Goal: Information Seeking & Learning: Learn about a topic

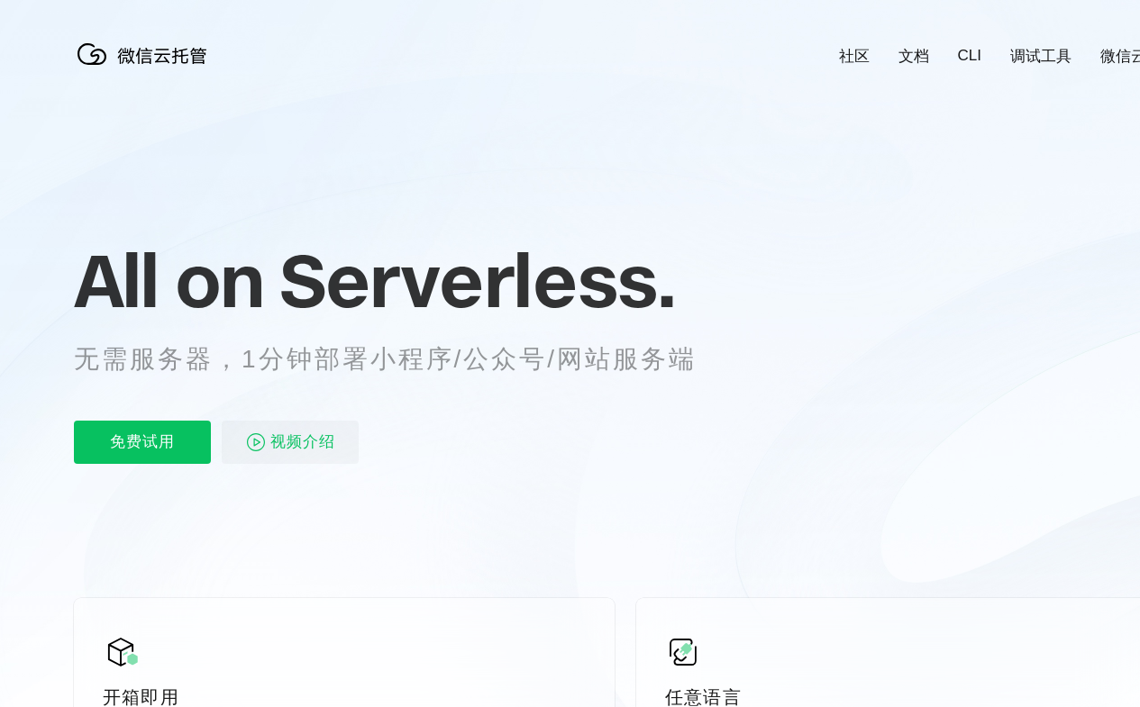
scroll to position [0, 3204]
click at [569, 360] on div "All on Serverless. 无需服务器，1分钟部署小程序/公众号/网站服务端 免费试用 视频介绍" at bounding box center [407, 352] width 667 height 261
click at [577, 360] on div "All on Serverless. 无需服务器，1分钟部署小程序/公众号/网站服务端 免费试用 视频介绍" at bounding box center [407, 352] width 667 height 261
click at [853, 47] on link "社区" at bounding box center [854, 56] width 31 height 21
click at [913, 47] on link "文档" at bounding box center [913, 56] width 31 height 21
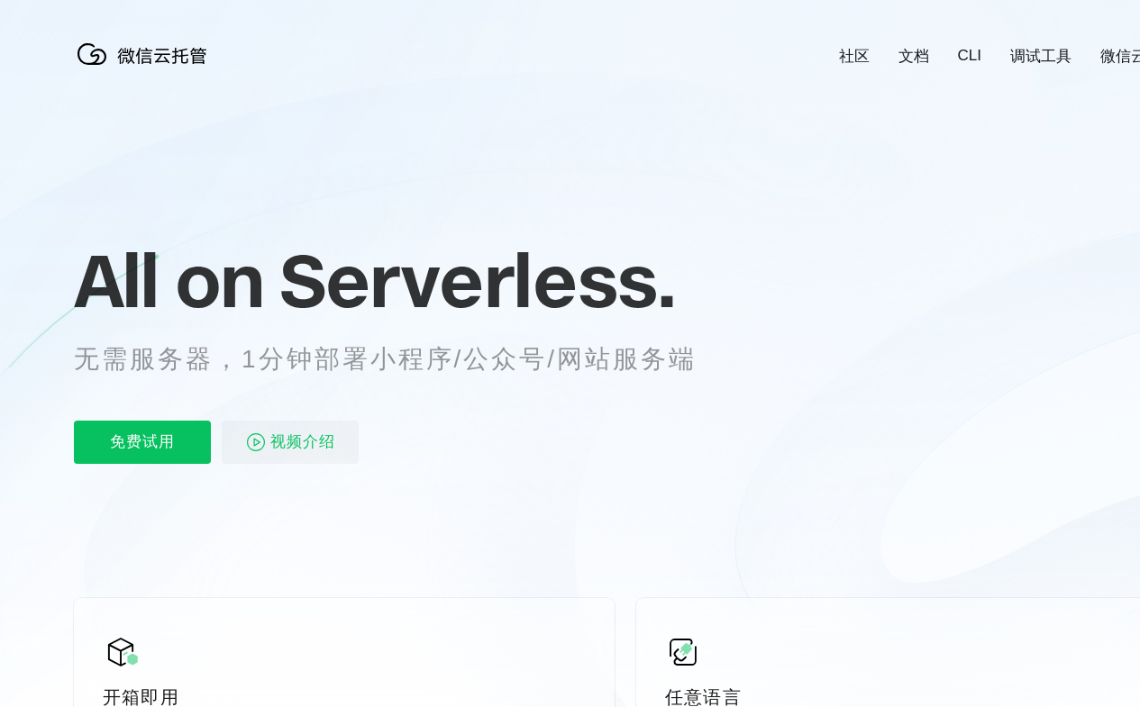
click at [969, 47] on link "CLI" at bounding box center [969, 56] width 23 height 18
click at [1041, 47] on link "调试工具" at bounding box center [1040, 56] width 61 height 21
click at [1101, 47] on link "微信云开发" at bounding box center [1138, 56] width 77 height 21
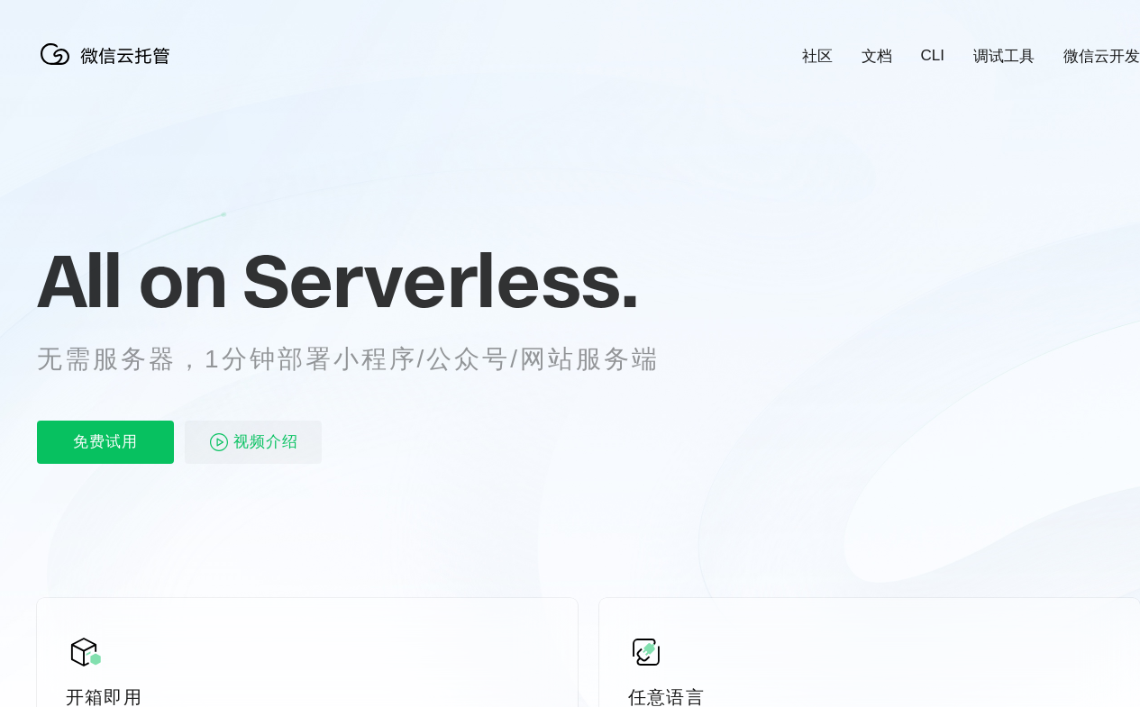
click at [370, 424] on div "免费试用 视频介绍" at bounding box center [370, 442] width 667 height 43
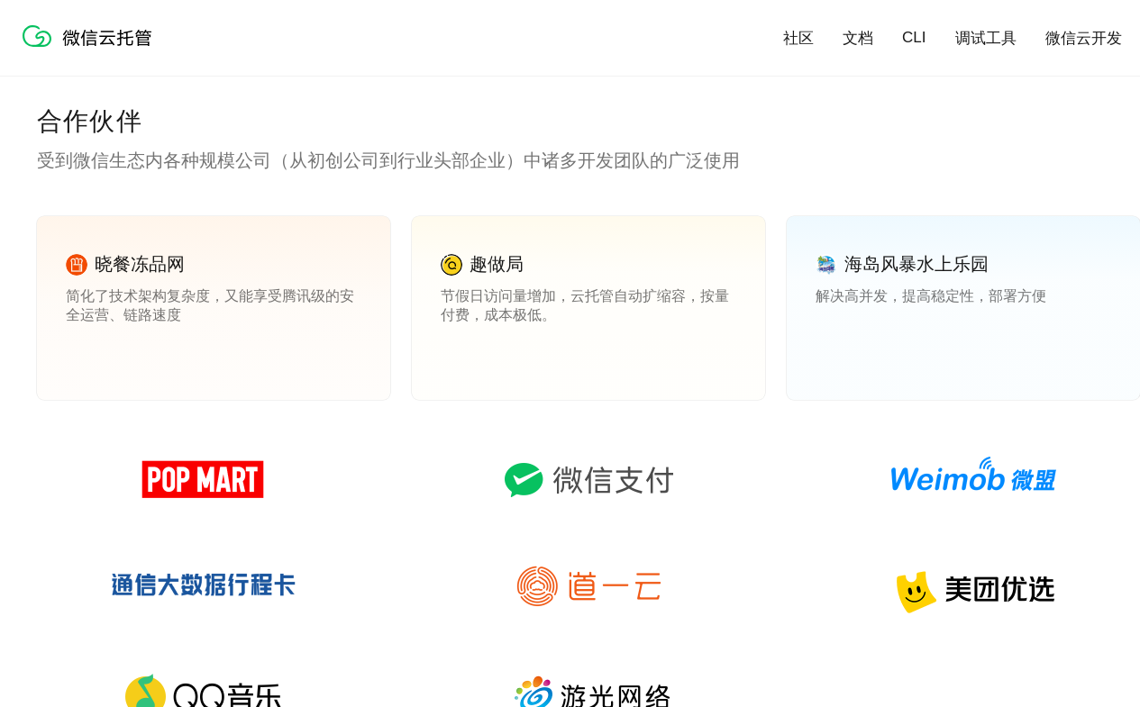
click at [466, 354] on link "查看案例" at bounding box center [466, 354] width 50 height 16
click at [841, 354] on link "查看案例" at bounding box center [840, 354] width 50 height 16
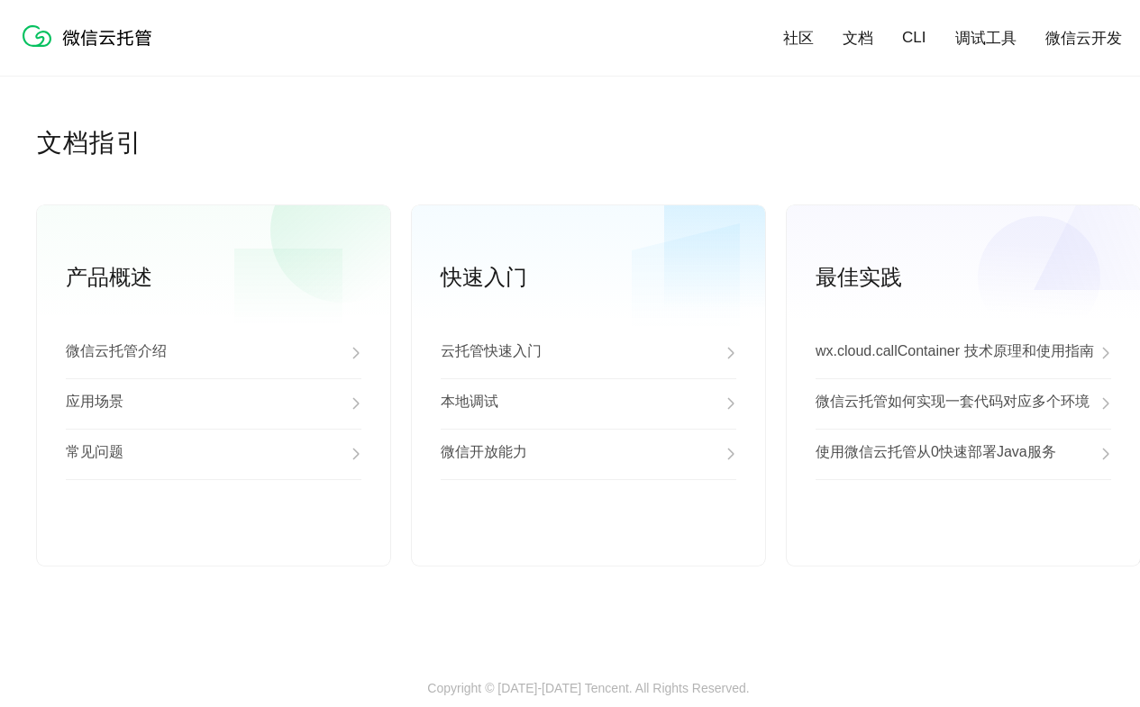
click at [214, 405] on div "应用场景" at bounding box center [214, 403] width 296 height 50
click at [214, 455] on div "常见问题" at bounding box center [214, 454] width 296 height 50
click at [214, 536] on link "查看更多" at bounding box center [214, 536] width 296 height 16
click at [588, 354] on div "云托管快速入门" at bounding box center [589, 353] width 296 height 50
click at [588, 405] on div "本地调试" at bounding box center [589, 403] width 296 height 50
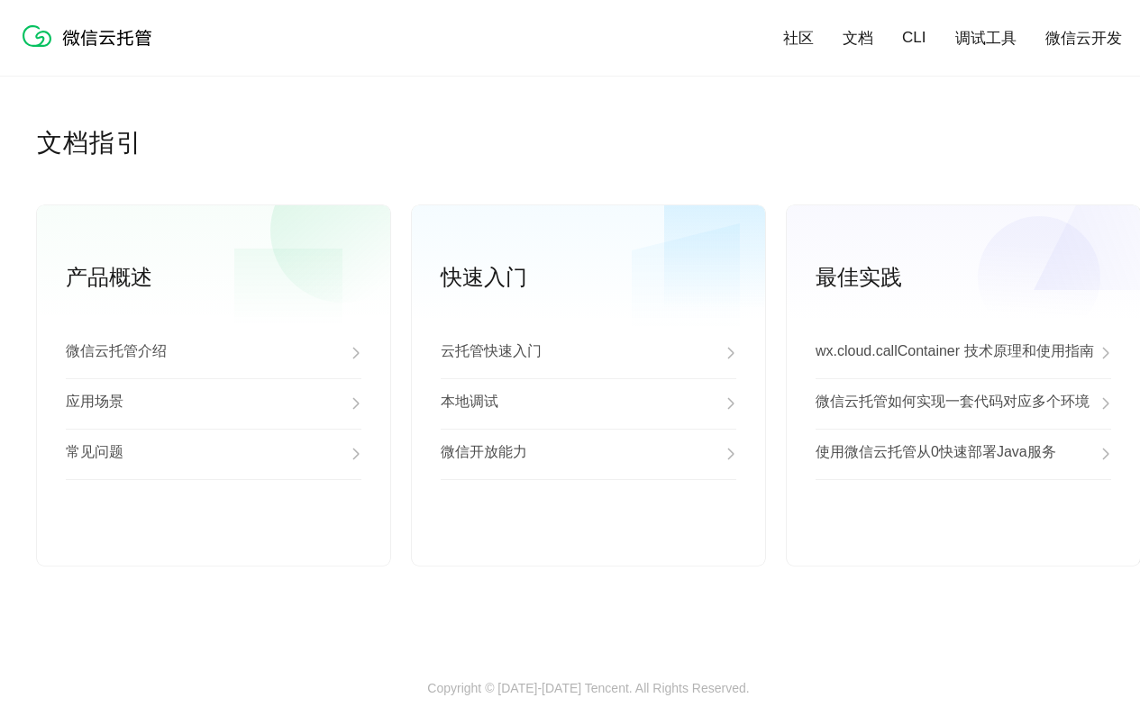
click at [588, 455] on div "微信开放能力" at bounding box center [589, 454] width 296 height 50
click at [588, 536] on link "查看更多" at bounding box center [589, 536] width 296 height 16
click at [963, 354] on p "wx.cloud.callContainer 技术原理和使用指南" at bounding box center [954, 353] width 278 height 22
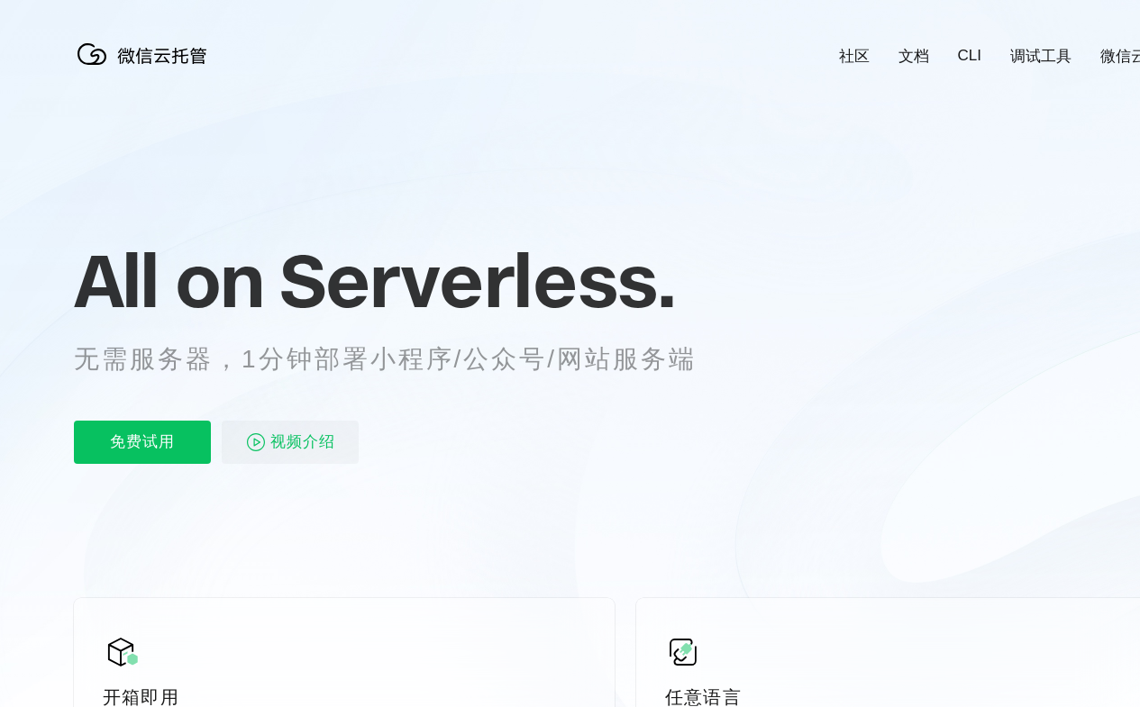
scroll to position [0, 3204]
click at [569, 360] on div "All on Serverless. 无需服务器，1分钟部署小程序/公众号/网站服务端 免费试用 视频介绍" at bounding box center [407, 352] width 667 height 261
click at [577, 360] on div "All on Serverless. 无需服务器，1分钟部署小程序/公众号/网站服务端 免费试用 视频介绍" at bounding box center [407, 352] width 667 height 261
click at [853, 47] on link "社区" at bounding box center [854, 56] width 31 height 21
click at [913, 47] on link "文档" at bounding box center [913, 56] width 31 height 21
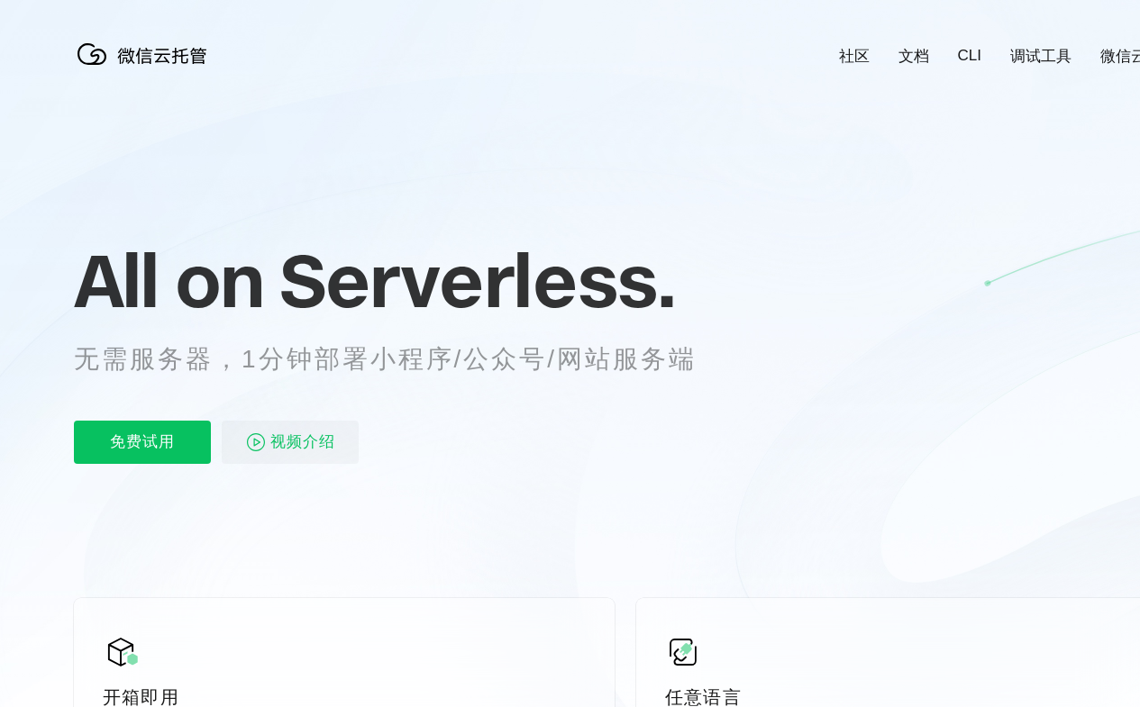
click at [969, 47] on link "CLI" at bounding box center [969, 56] width 23 height 18
click at [1041, 47] on link "调试工具" at bounding box center [1040, 56] width 61 height 21
click at [1101, 47] on link "微信云开发" at bounding box center [1138, 56] width 77 height 21
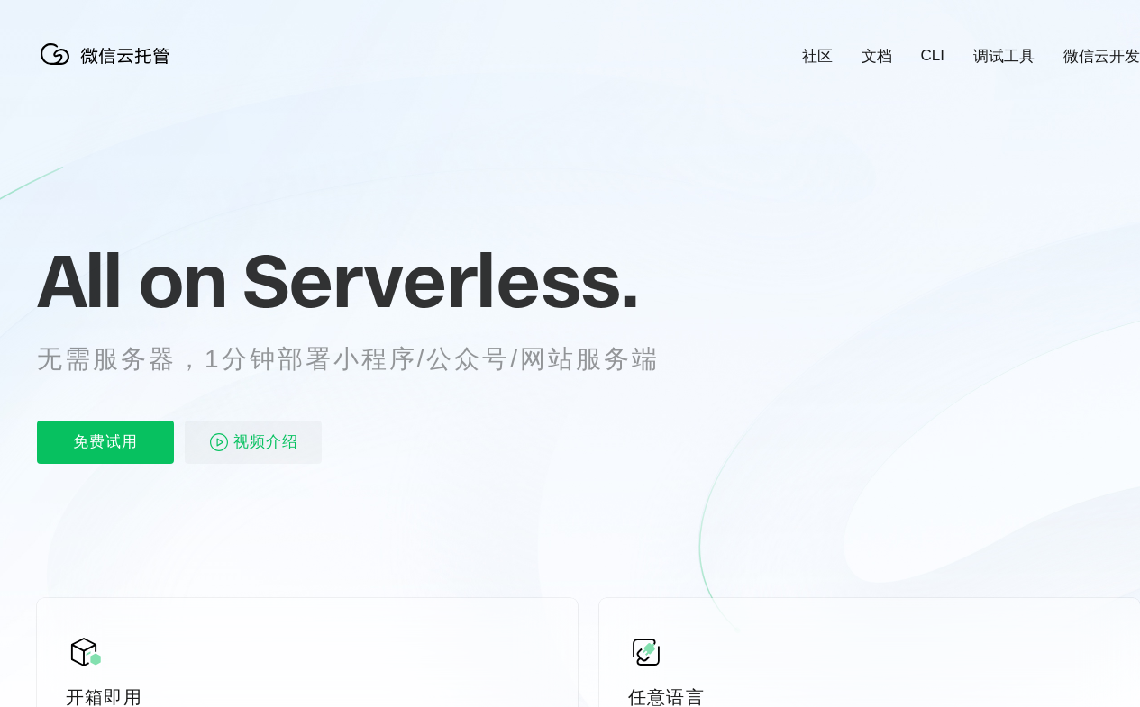
click at [370, 424] on div "免费试用 视频介绍" at bounding box center [370, 442] width 667 height 43
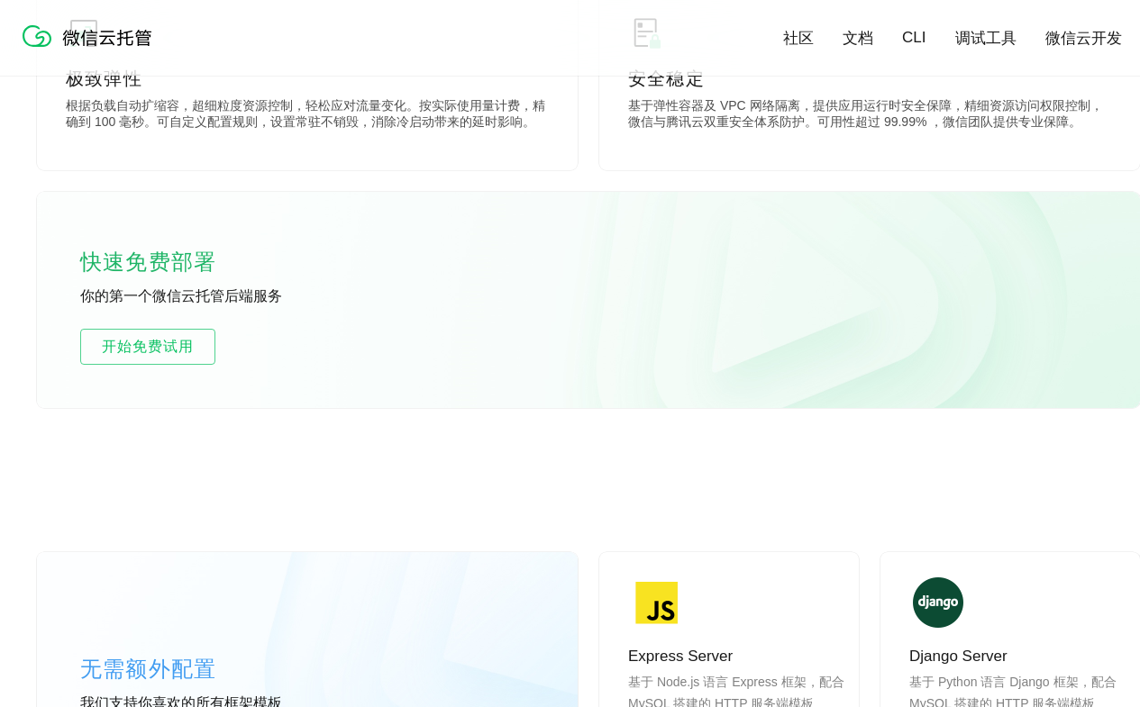
click at [307, 569] on div "无需额外配置 我们支持你喜欢的所有框架模板 选择更多模板" at bounding box center [307, 691] width 541 height 278
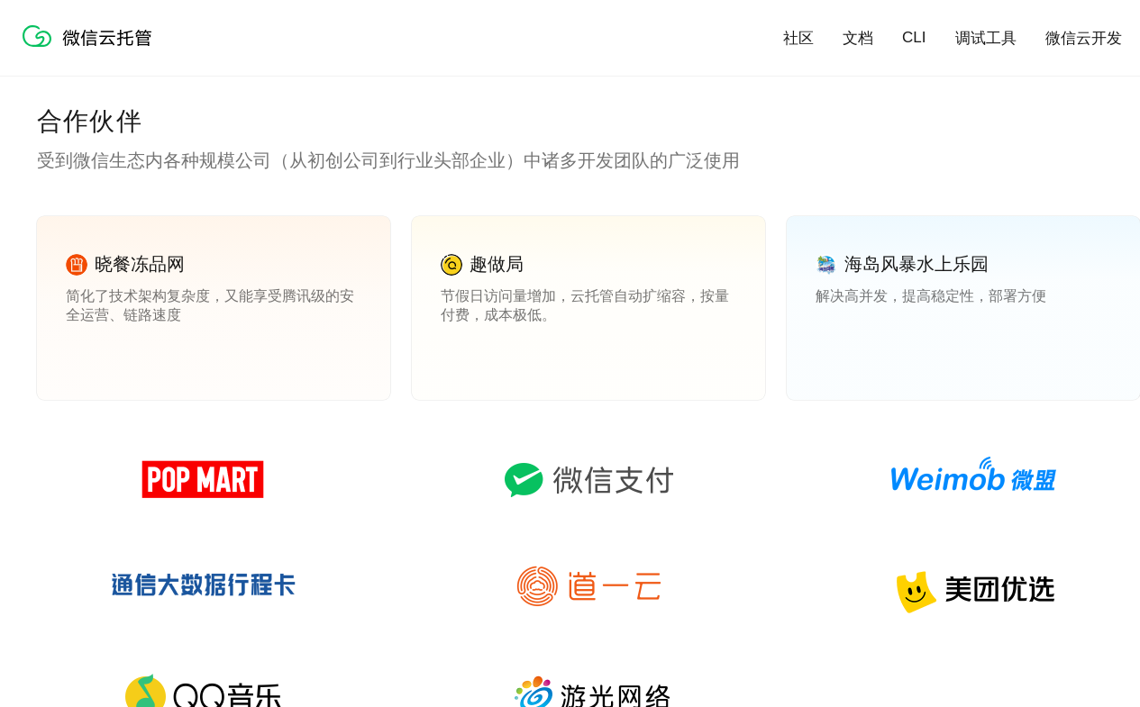
click at [466, 354] on link "查看案例" at bounding box center [466, 354] width 50 height 16
click at [841, 354] on link "查看案例" at bounding box center [840, 354] width 50 height 16
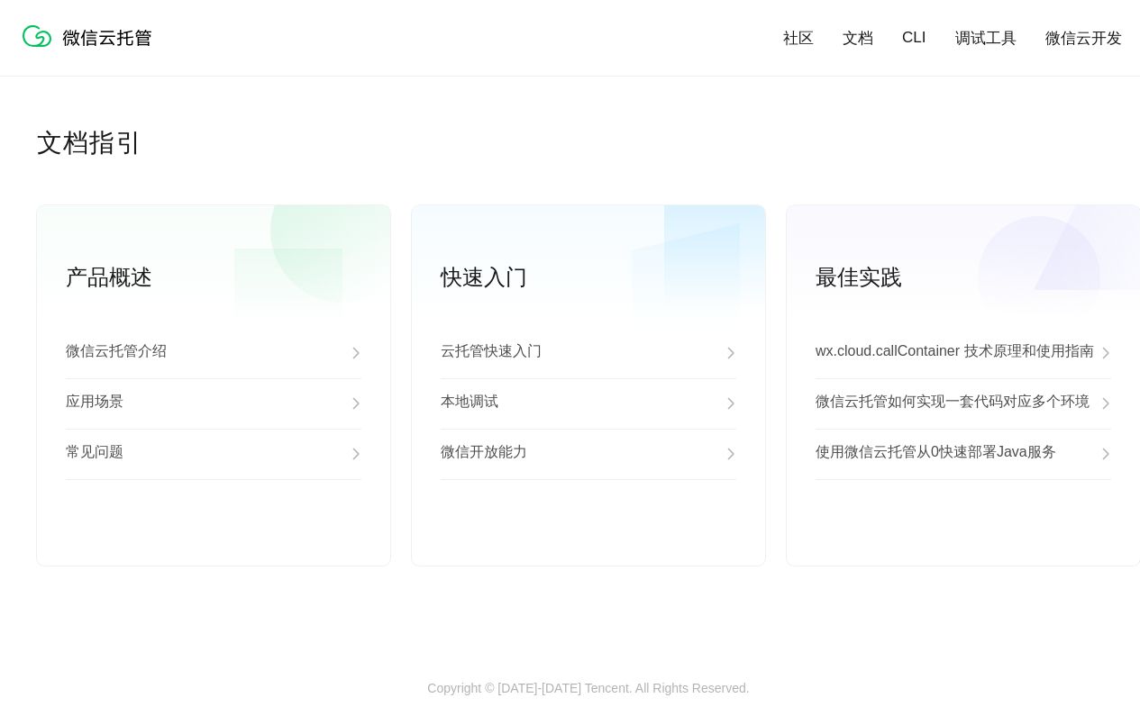
click at [214, 405] on div "应用场景" at bounding box center [214, 403] width 296 height 50
click at [214, 455] on div "常见问题" at bounding box center [214, 454] width 296 height 50
click at [214, 536] on link "查看更多" at bounding box center [214, 536] width 296 height 16
click at [588, 354] on div "云托管快速入门" at bounding box center [589, 353] width 296 height 50
click at [588, 405] on div "本地调试" at bounding box center [589, 403] width 296 height 50
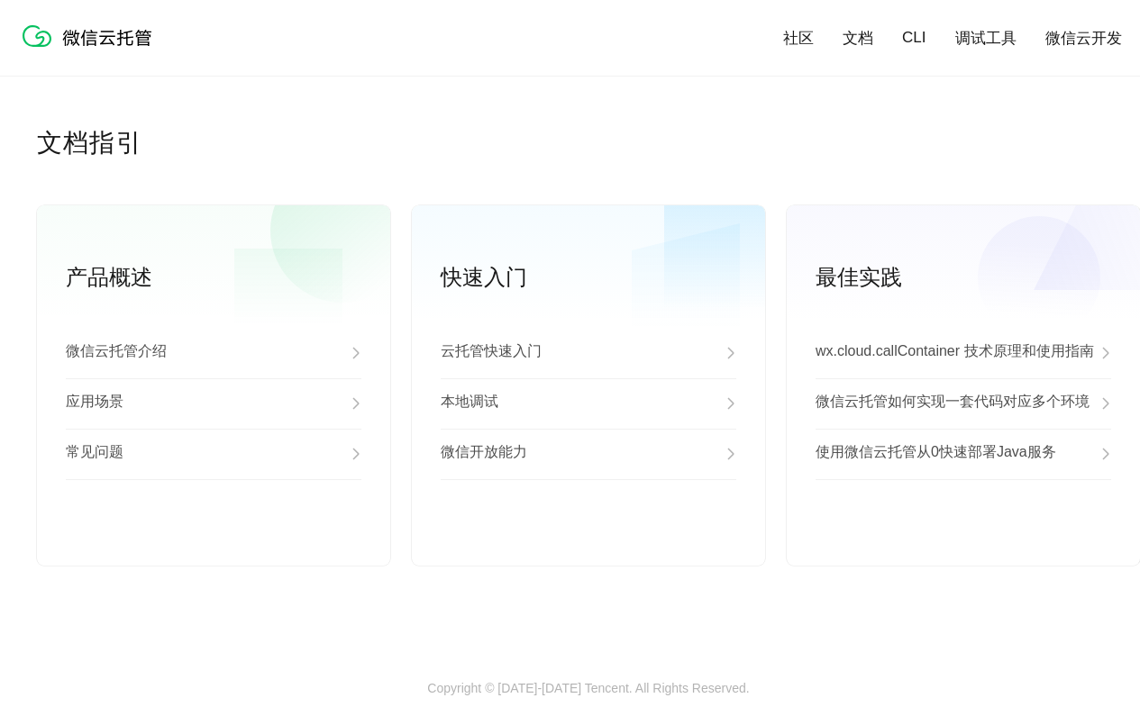
click at [588, 455] on div "微信开放能力" at bounding box center [589, 454] width 296 height 50
click at [588, 536] on link "查看更多" at bounding box center [589, 536] width 296 height 16
click at [963, 354] on p "wx.cloud.callContainer 技术原理和使用指南" at bounding box center [954, 353] width 278 height 22
click at [963, 405] on p "微信云托管如何实现一套代码对应多个环境" at bounding box center [952, 404] width 274 height 22
click at [963, 455] on p "使用微信云托管从0快速部署Java服务" at bounding box center [935, 454] width 241 height 22
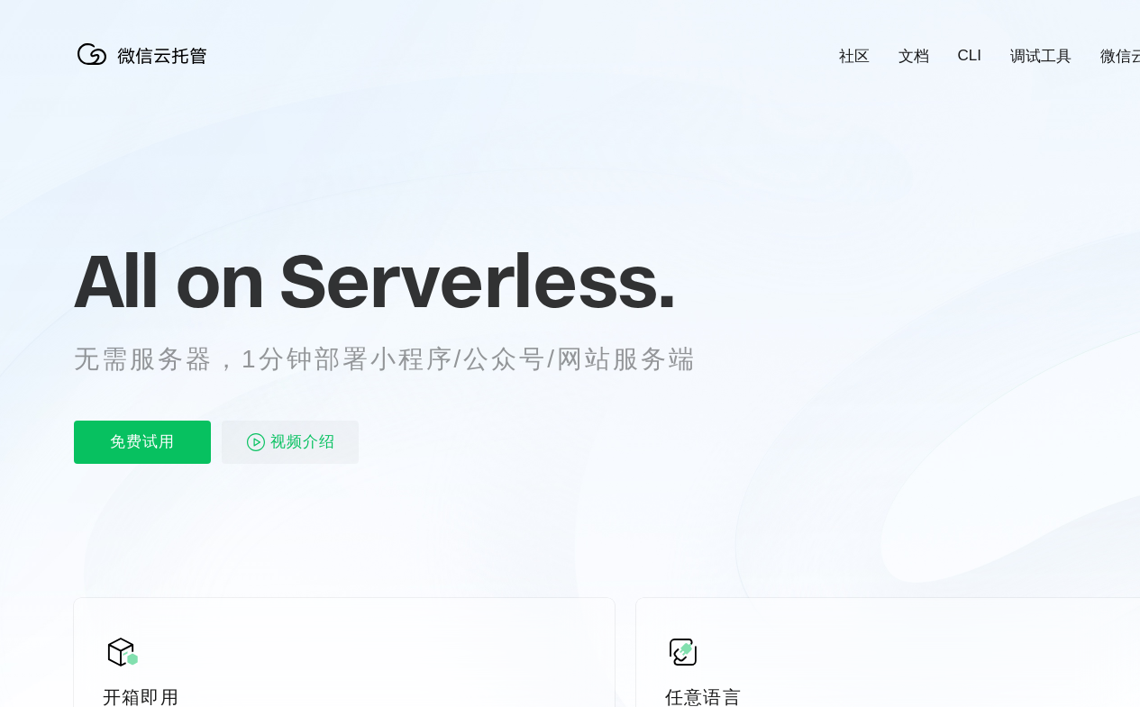
click at [569, 360] on div "All on Serverless. 无需服务器，1分钟部署小程序/公众号/网站服务端 免费试用 视频介绍" at bounding box center [407, 352] width 667 height 261
click at [577, 360] on div "All on Serverless. 无需服务器，1分钟部署小程序/公众号/网站服务端 免费试用 视频介绍" at bounding box center [407, 352] width 667 height 261
click at [853, 47] on link "社区" at bounding box center [854, 56] width 31 height 21
click at [913, 47] on link "文档" at bounding box center [913, 56] width 31 height 21
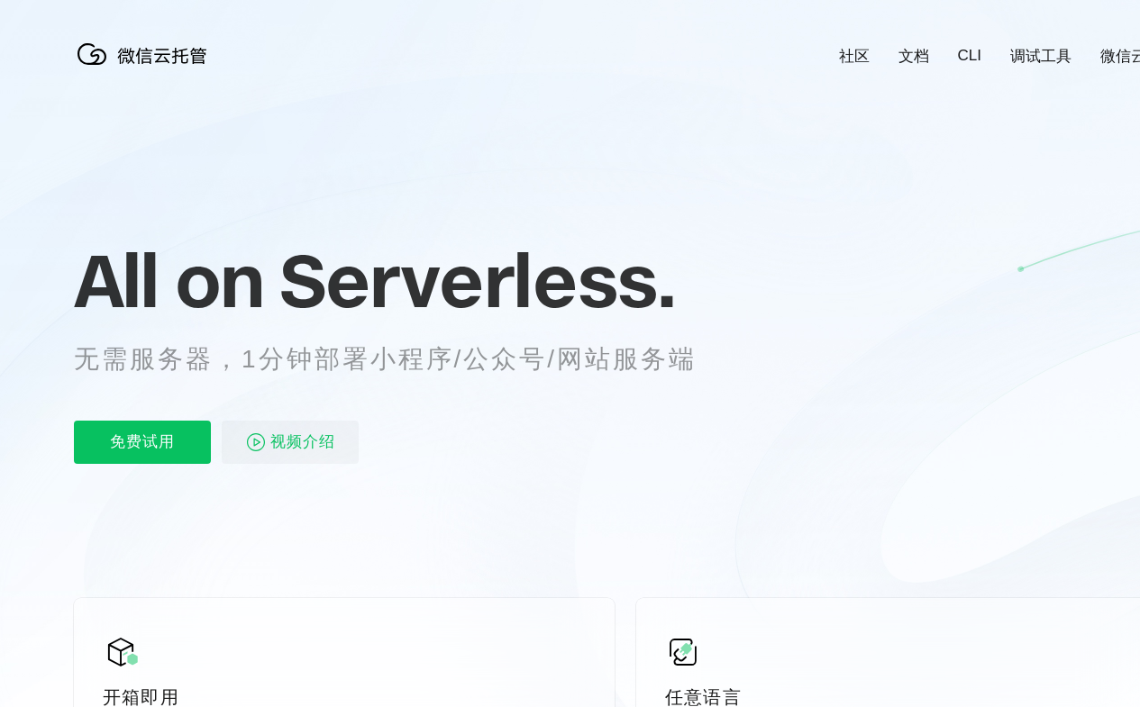
click at [969, 47] on link "CLI" at bounding box center [969, 56] width 23 height 18
click at [1041, 47] on link "调试工具" at bounding box center [1040, 56] width 61 height 21
click at [1101, 47] on link "微信云开发" at bounding box center [1138, 56] width 77 height 21
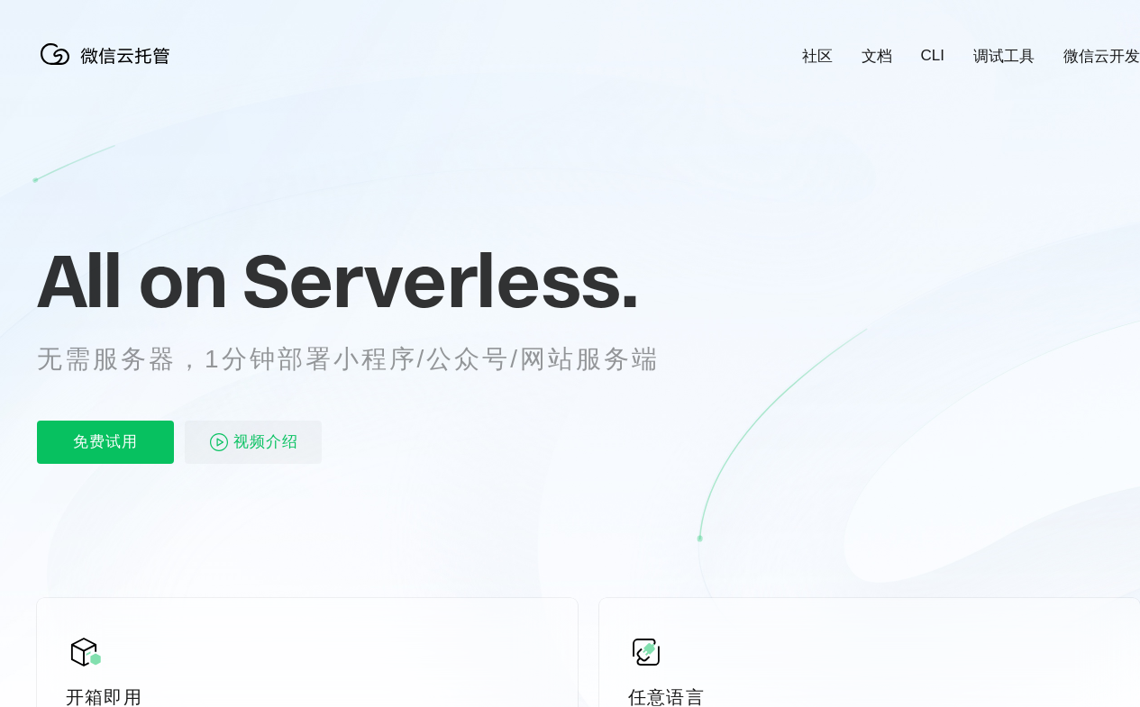
click at [370, 424] on div "免费试用 视频介绍" at bounding box center [370, 442] width 667 height 43
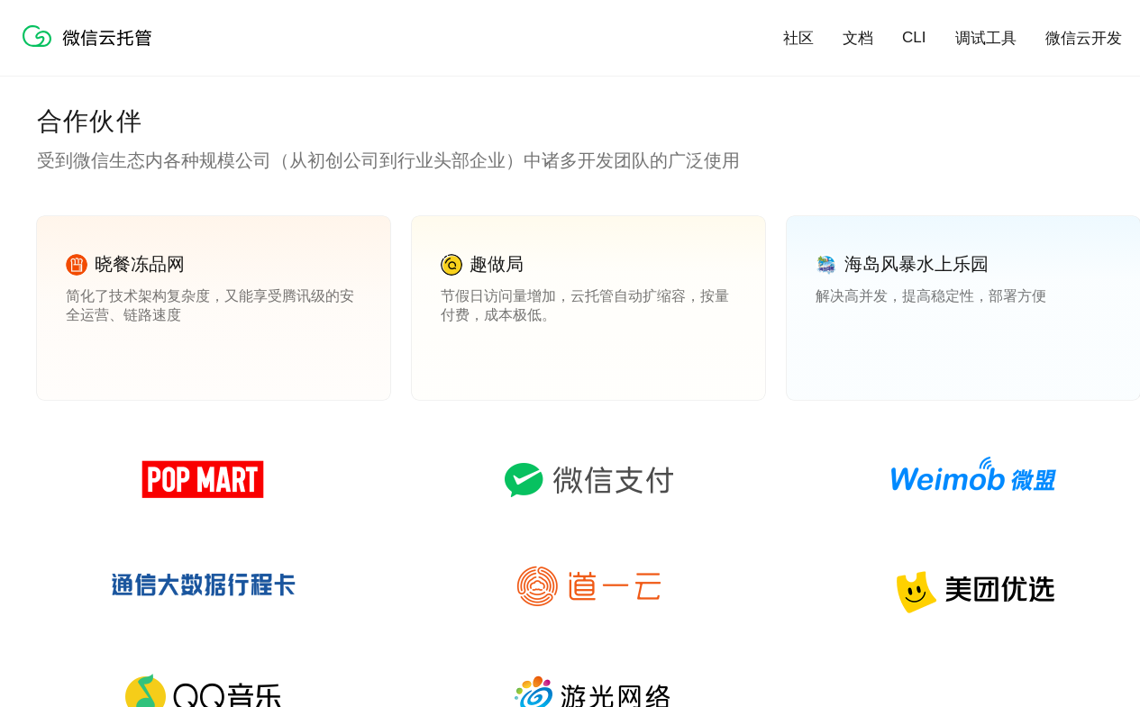
click at [466, 354] on link "查看案例" at bounding box center [466, 354] width 50 height 16
click at [841, 354] on link "查看案例" at bounding box center [840, 354] width 50 height 16
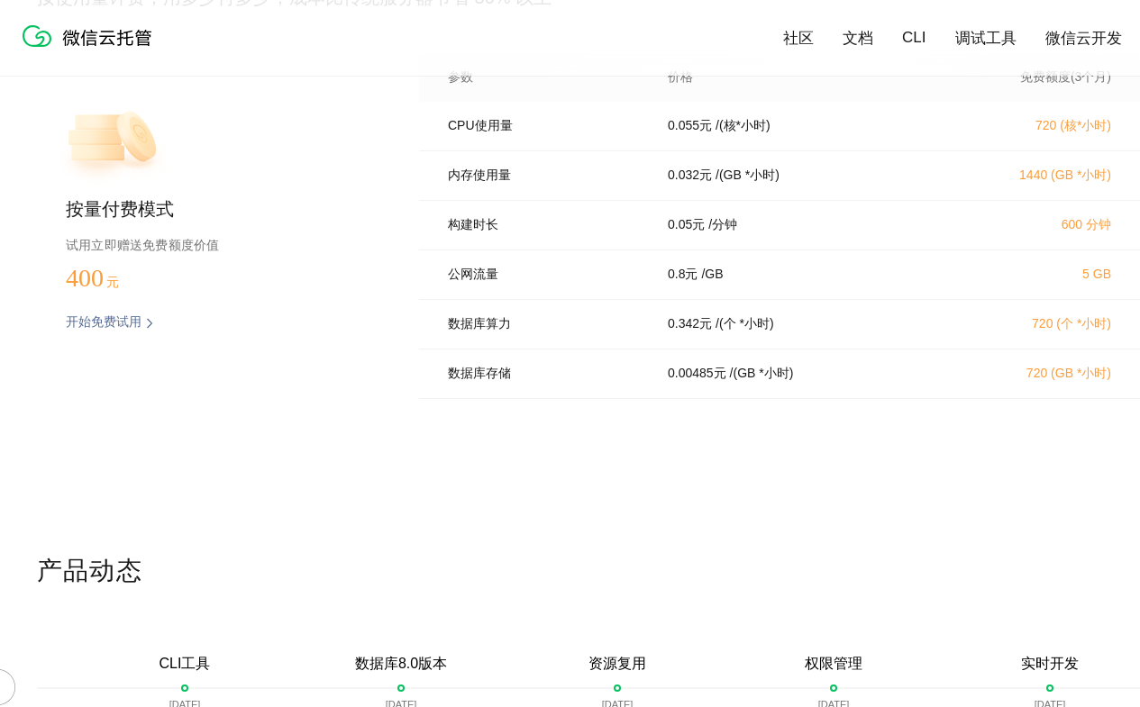
click at [55, 677] on div at bounding box center [55, 697] width 36 height 40
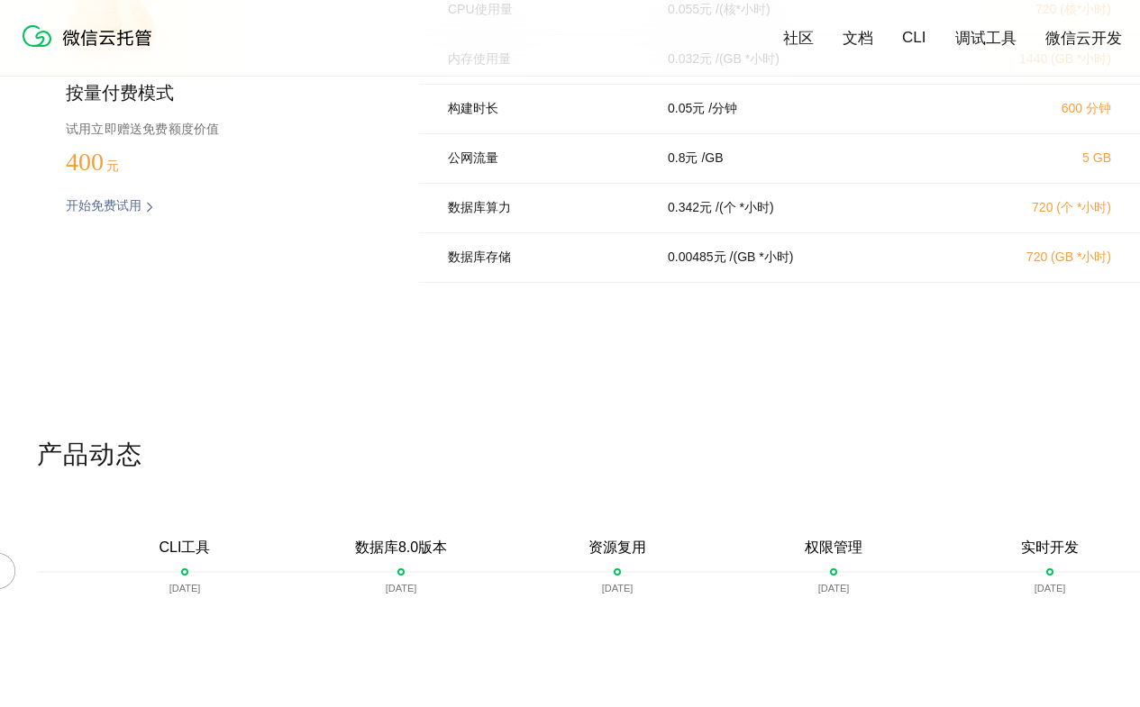
click at [1122, 560] on div at bounding box center [1122, 580] width 36 height 40
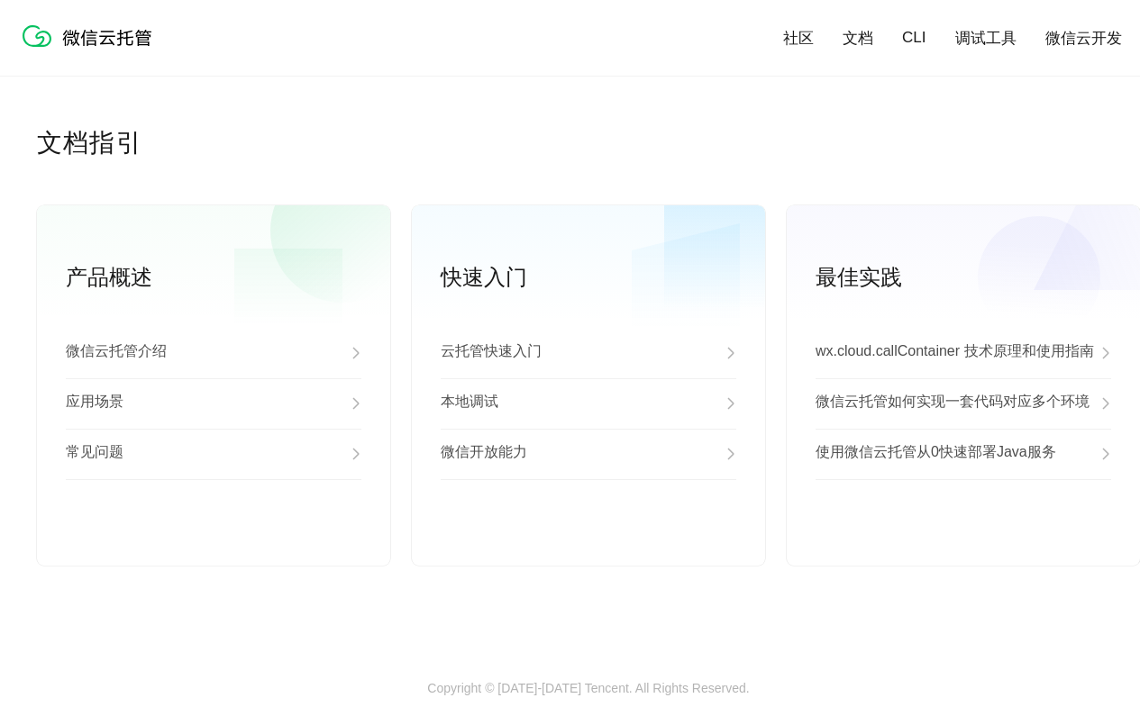
click at [214, 405] on div "应用场景" at bounding box center [214, 403] width 296 height 50
click at [214, 455] on div "常见问题" at bounding box center [214, 454] width 296 height 50
click at [214, 536] on link "查看更多" at bounding box center [214, 536] width 296 height 16
click at [588, 354] on div "云托管快速入门" at bounding box center [589, 353] width 296 height 50
click at [588, 405] on div "本地调试" at bounding box center [589, 403] width 296 height 50
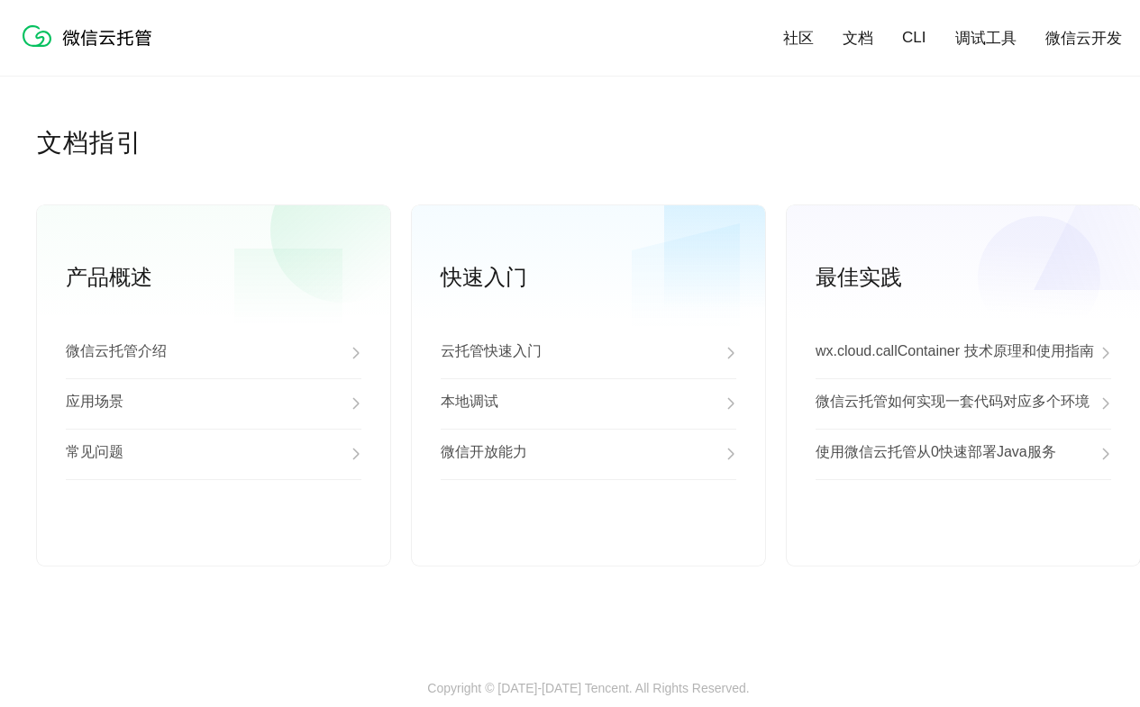
click at [588, 455] on div "微信开放能力" at bounding box center [589, 454] width 296 height 50
click at [588, 536] on link "查看更多" at bounding box center [589, 536] width 296 height 16
click at [963, 354] on p "wx.cloud.callContainer 技术原理和使用指南" at bounding box center [954, 353] width 278 height 22
click at [963, 405] on p "微信云托管如何实现一套代码对应多个环境" at bounding box center [952, 404] width 274 height 22
click at [963, 455] on p "使用微信云托管从0快速部署Java服务" at bounding box center [935, 454] width 241 height 22
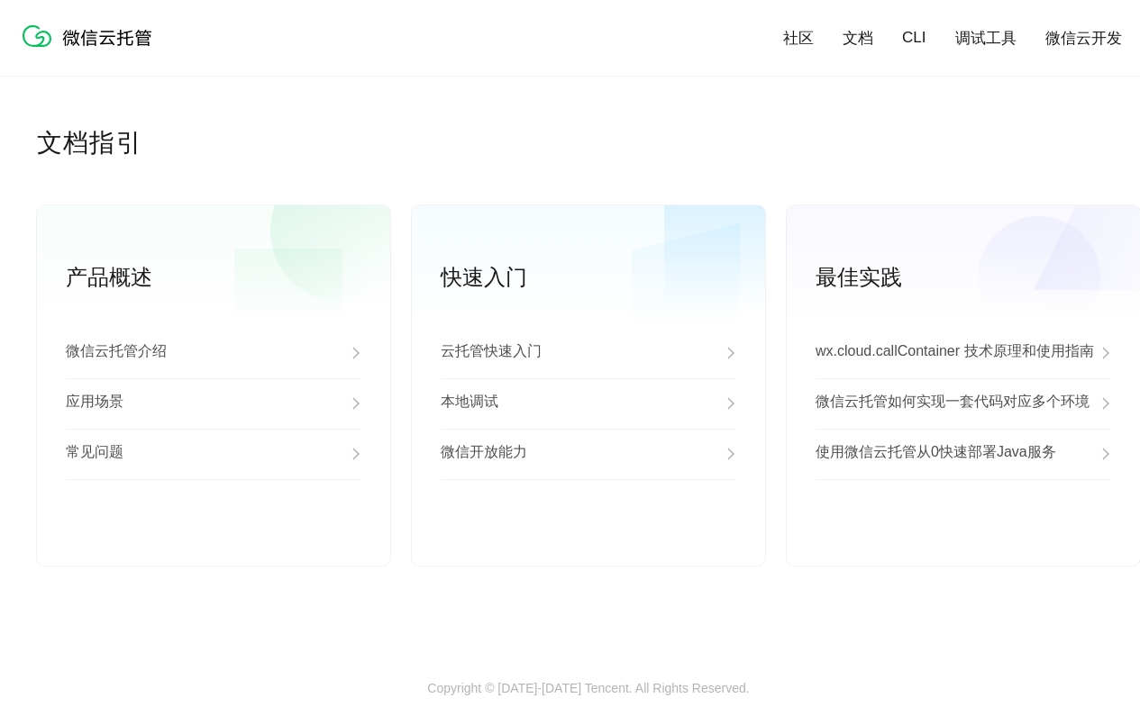
click at [963, 536] on link "查看更多" at bounding box center [963, 536] width 296 height 16
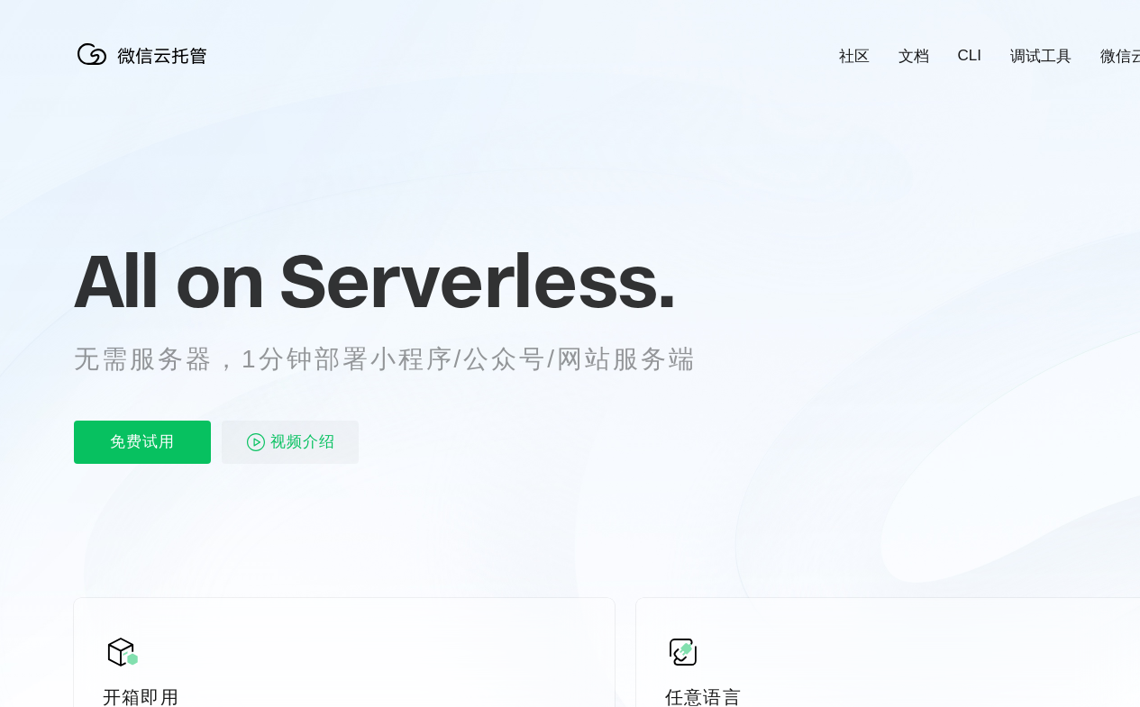
click at [569, 360] on div "All on Serverless. 无需服务器，1分钟部署小程序/公众号/网站服务端 免费试用 视频介绍" at bounding box center [407, 352] width 667 height 261
click at [577, 360] on div "All on Serverless. 无需服务器，1分钟部署小程序/公众号/网站服务端 免费试用 视频介绍" at bounding box center [407, 352] width 667 height 261
click at [853, 47] on link "社区" at bounding box center [854, 56] width 31 height 21
click at [913, 47] on link "文档" at bounding box center [913, 56] width 31 height 21
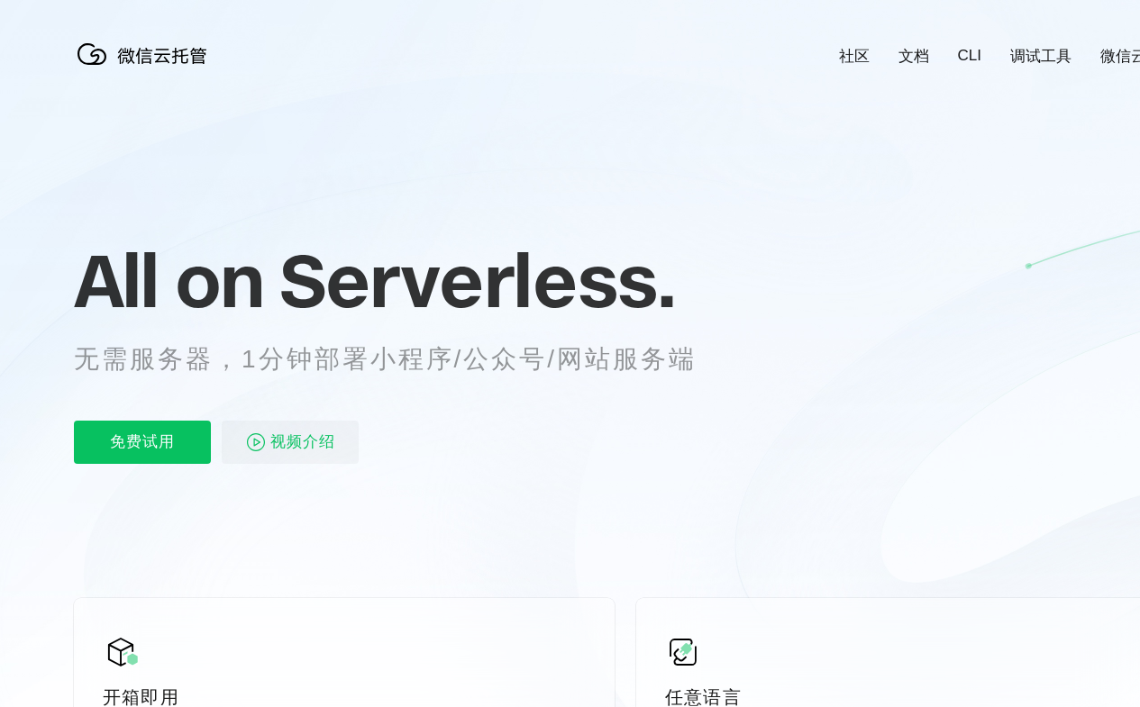
click at [969, 47] on link "CLI" at bounding box center [969, 56] width 23 height 18
click at [1041, 47] on link "调试工具" at bounding box center [1040, 56] width 61 height 21
click at [1101, 47] on link "微信云开发" at bounding box center [1138, 56] width 77 height 21
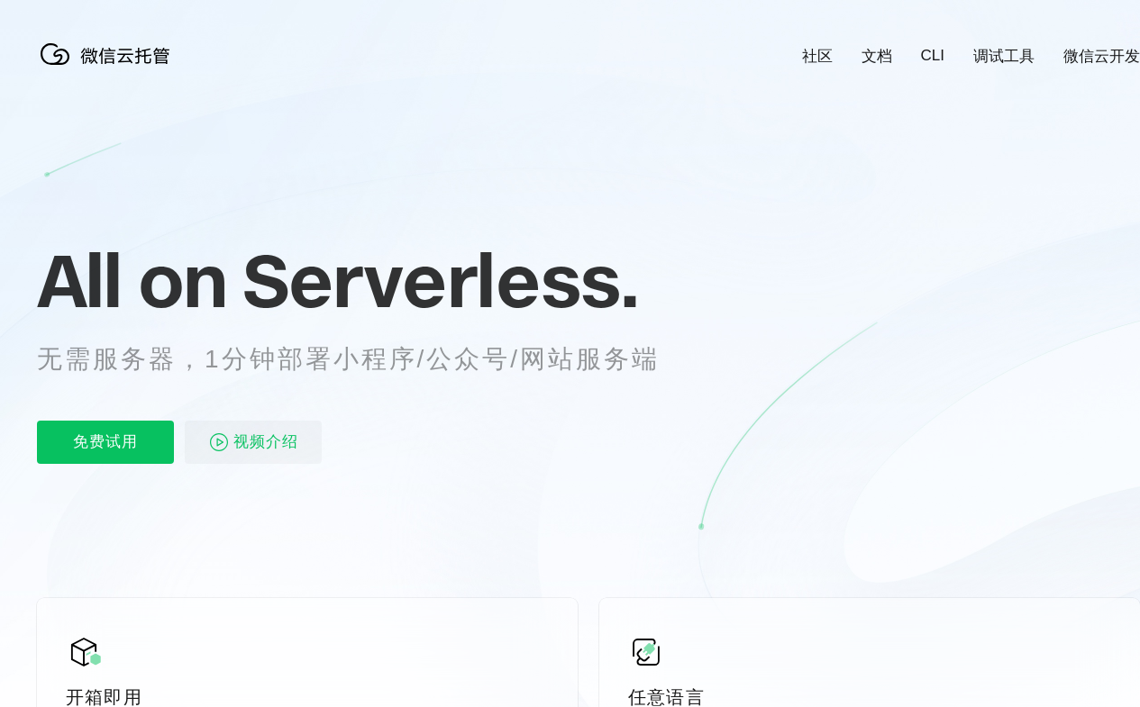
click at [370, 424] on div "免费试用 视频介绍" at bounding box center [370, 442] width 667 height 43
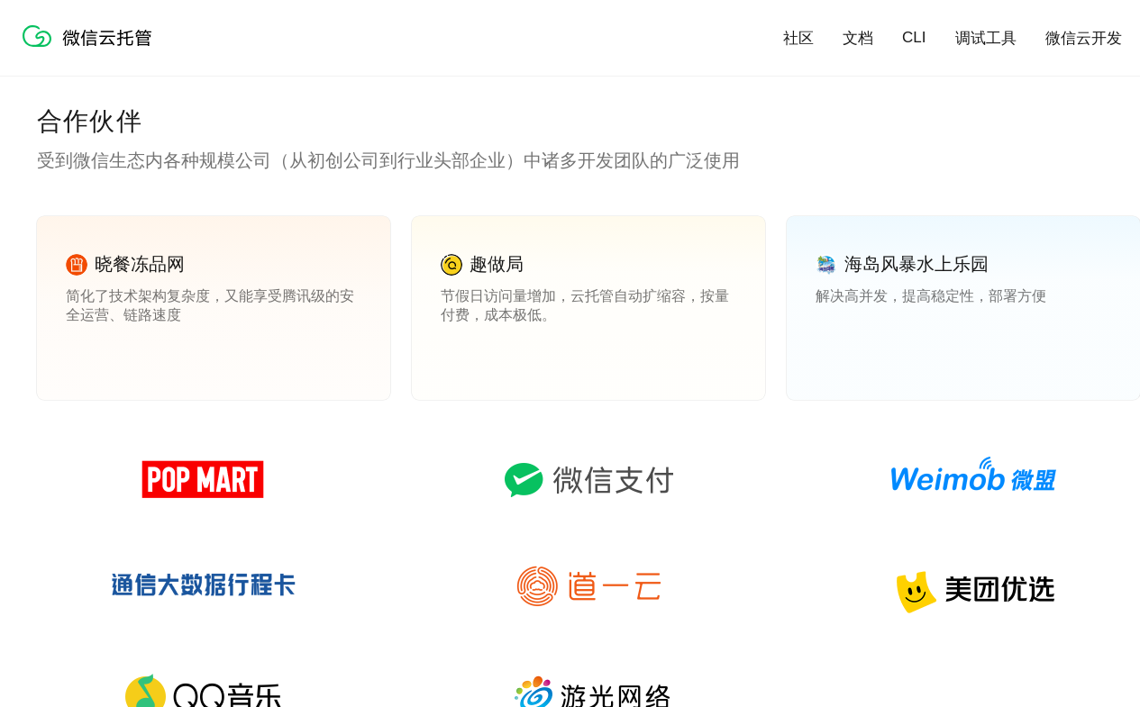
click at [466, 354] on link "查看案例" at bounding box center [466, 354] width 50 height 16
click at [841, 354] on link "查看案例" at bounding box center [840, 354] width 50 height 16
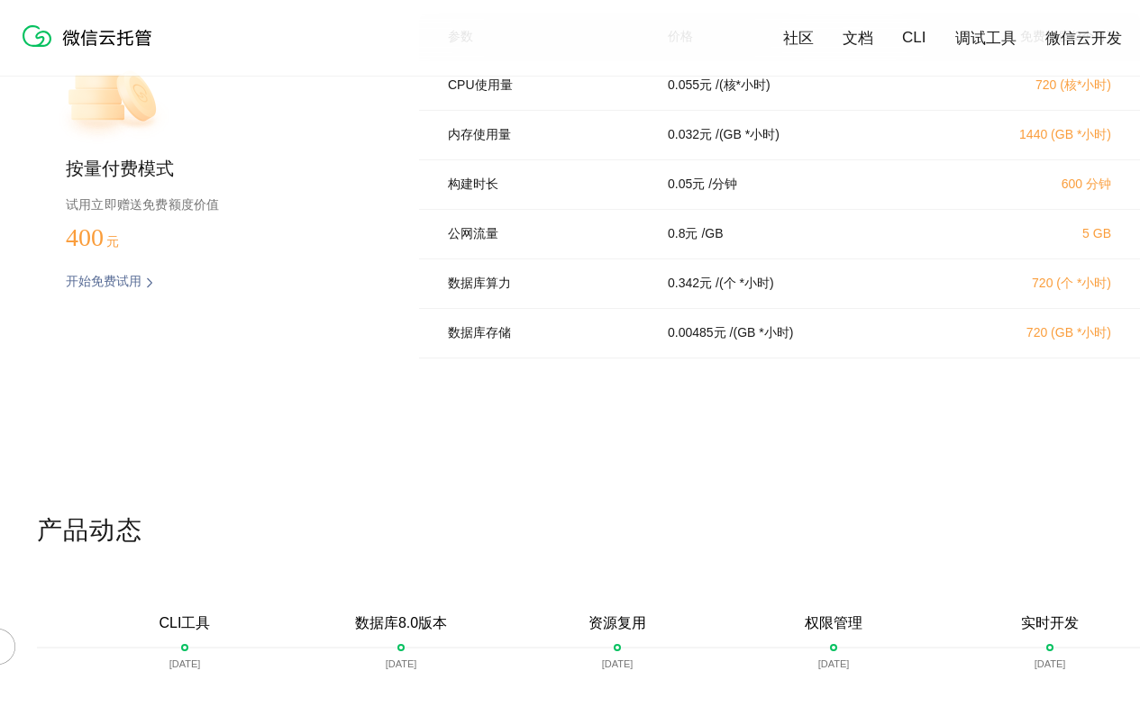
click at [1122, 636] on div at bounding box center [1122, 656] width 36 height 40
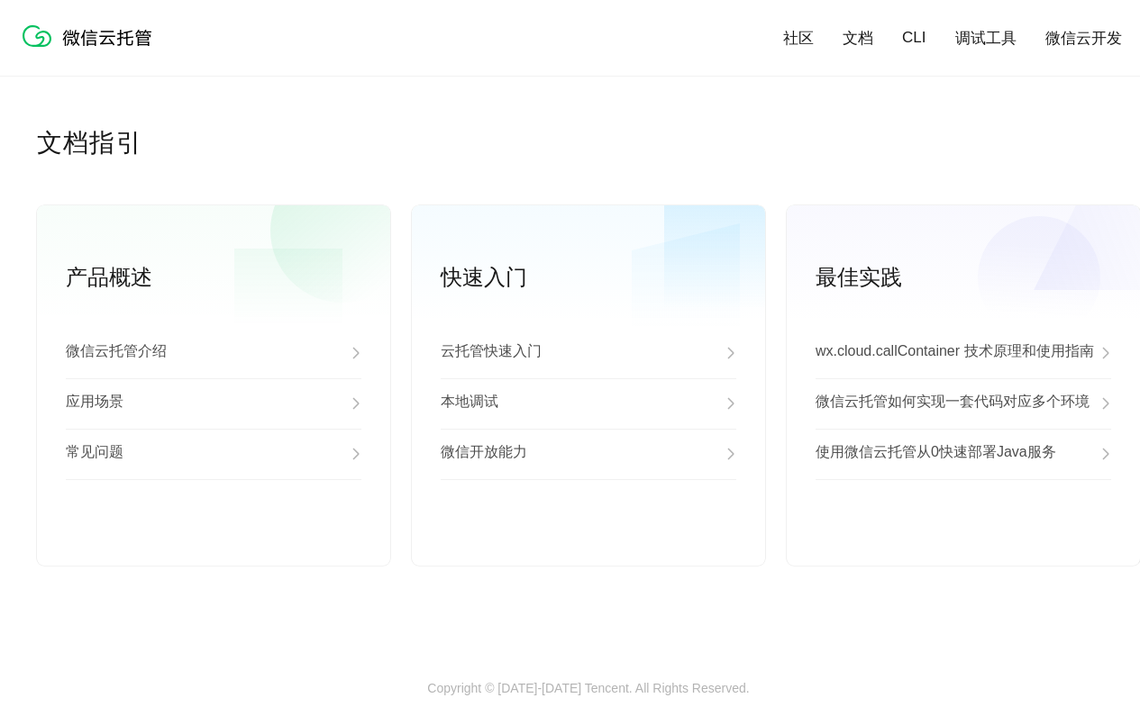
click at [214, 405] on div "应用场景" at bounding box center [214, 403] width 296 height 50
click at [214, 455] on div "常见问题" at bounding box center [214, 454] width 296 height 50
click at [214, 536] on link "查看更多" at bounding box center [214, 536] width 296 height 16
click at [588, 354] on div "云托管快速入门" at bounding box center [589, 353] width 296 height 50
click at [588, 405] on div "本地调试" at bounding box center [589, 403] width 296 height 50
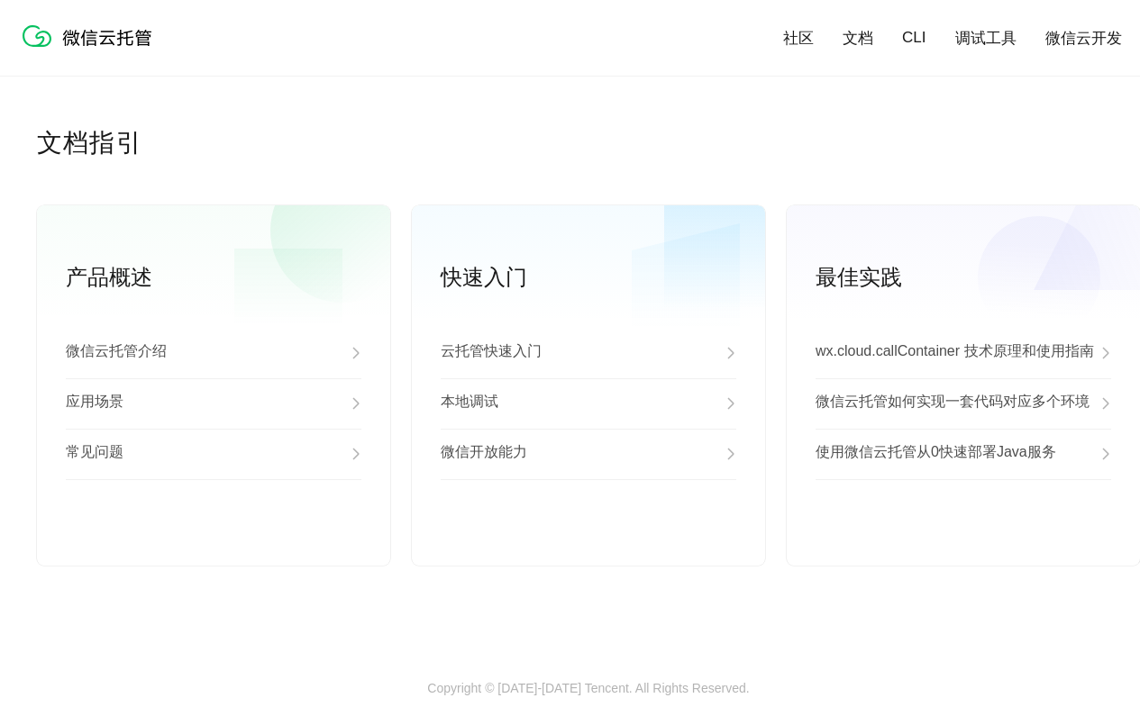
click at [588, 455] on div "微信开放能力" at bounding box center [589, 454] width 296 height 50
click at [588, 536] on link "查看更多" at bounding box center [589, 536] width 296 height 16
click at [963, 354] on p "wx.cloud.callContainer 技术原理和使用指南" at bounding box center [954, 353] width 278 height 22
click at [963, 405] on p "微信云托管如何实现一套代码对应多个环境" at bounding box center [952, 404] width 274 height 22
click at [963, 455] on p "使用微信云托管从0快速部署Java服务" at bounding box center [935, 454] width 241 height 22
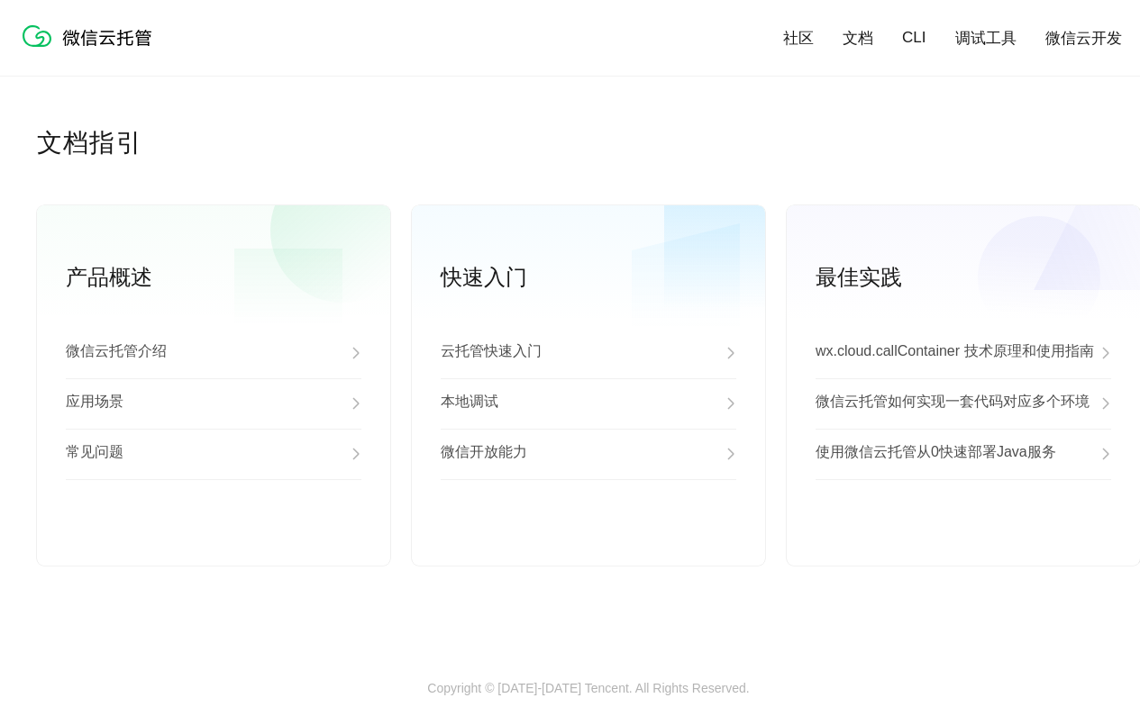
click at [963, 536] on link "查看更多" at bounding box center [963, 536] width 296 height 16
